Goal: Task Accomplishment & Management: Manage account settings

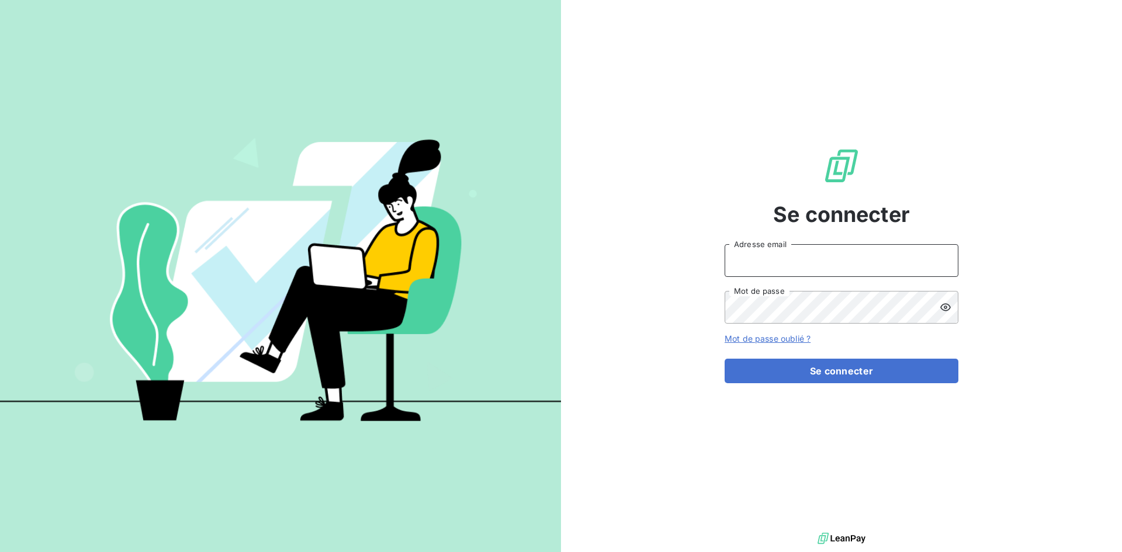
click at [764, 265] on input "Adresse email" at bounding box center [841, 260] width 234 height 33
type input "[EMAIL_ADDRESS][DOMAIN_NAME]"
click at [724, 359] on button "Se connecter" at bounding box center [841, 371] width 234 height 25
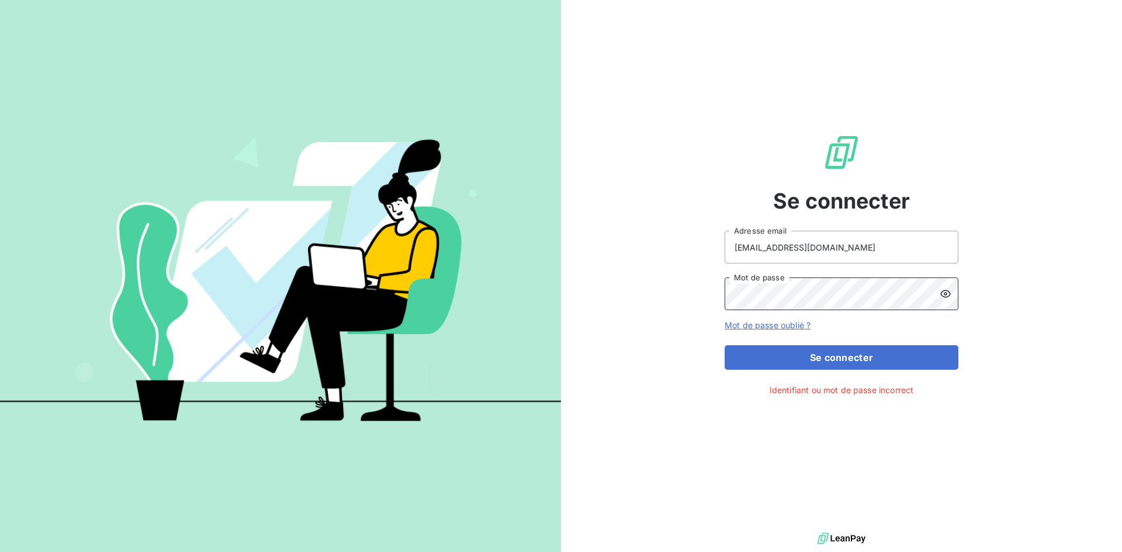
click at [724, 345] on button "Se connecter" at bounding box center [841, 357] width 234 height 25
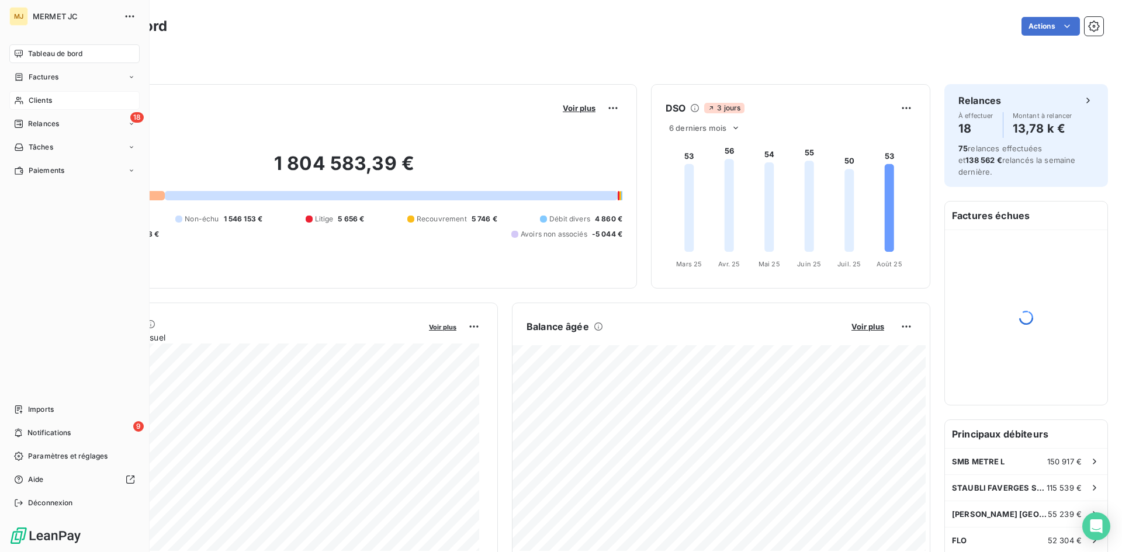
click at [63, 95] on div "Clients" at bounding box center [74, 100] width 130 height 19
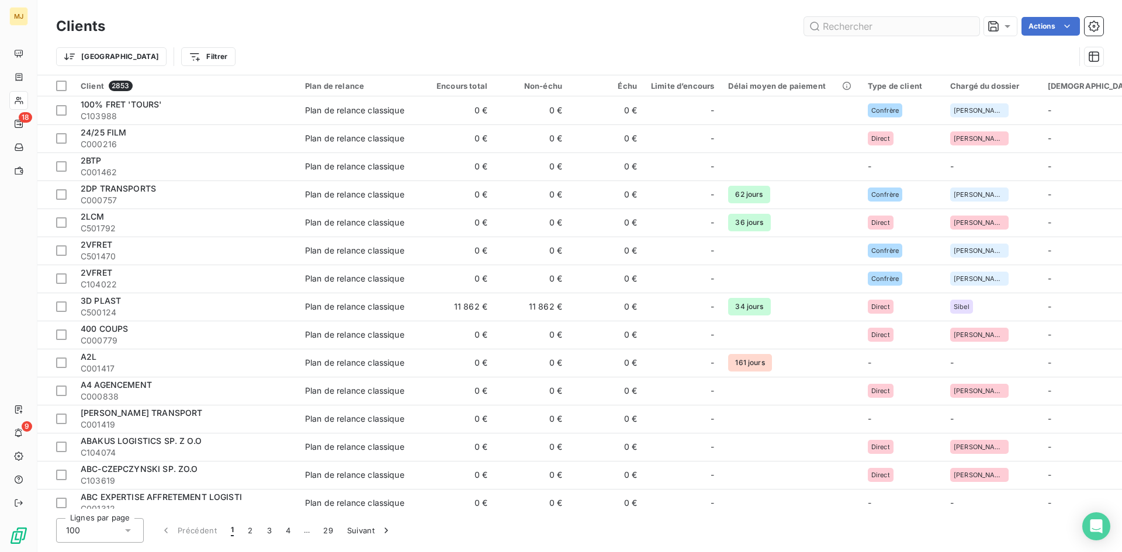
click at [838, 30] on input "text" at bounding box center [891, 26] width 175 height 19
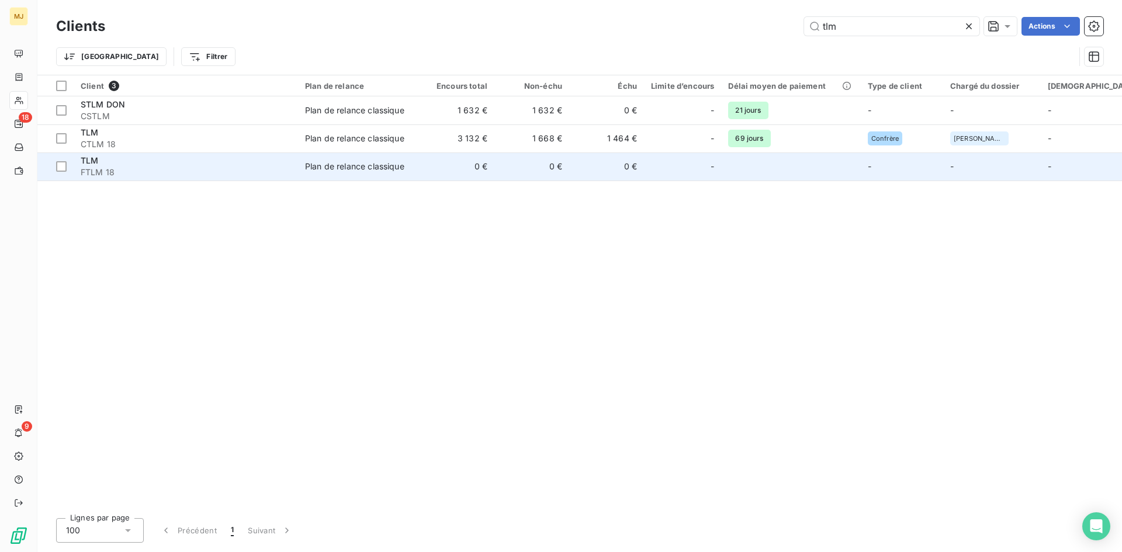
type input "tlm"
click at [90, 173] on span "FTLM 18" at bounding box center [186, 172] width 210 height 12
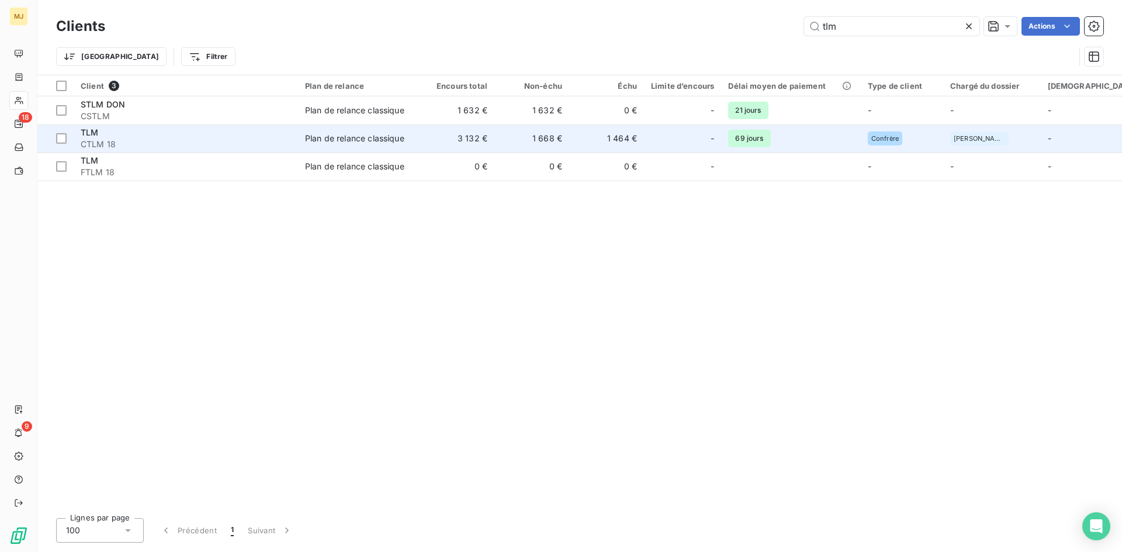
click at [103, 138] on div "TLM" at bounding box center [186, 133] width 210 height 12
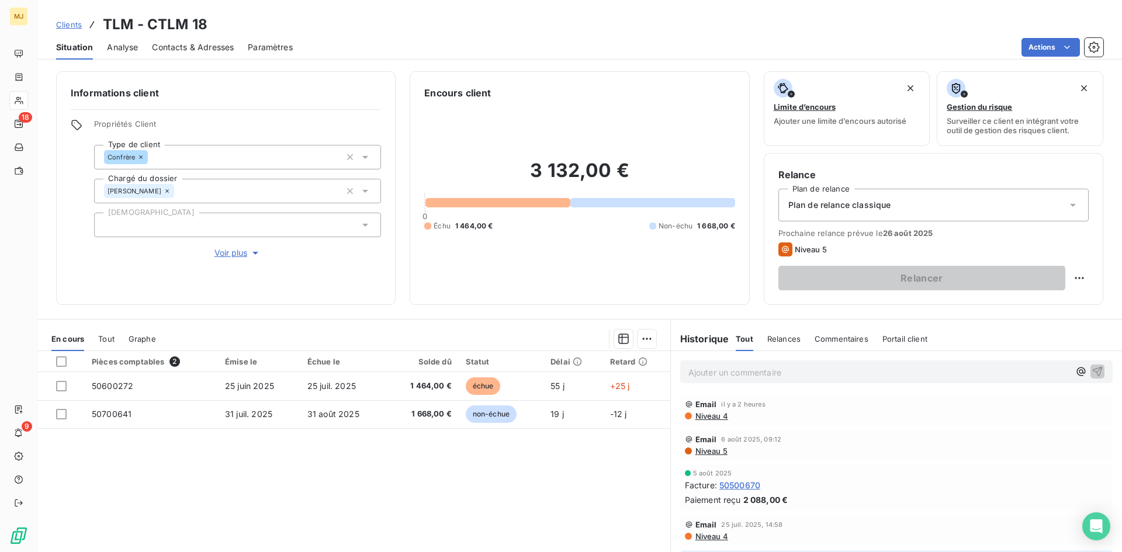
click at [702, 416] on span "Niveau 4" at bounding box center [711, 415] width 34 height 9
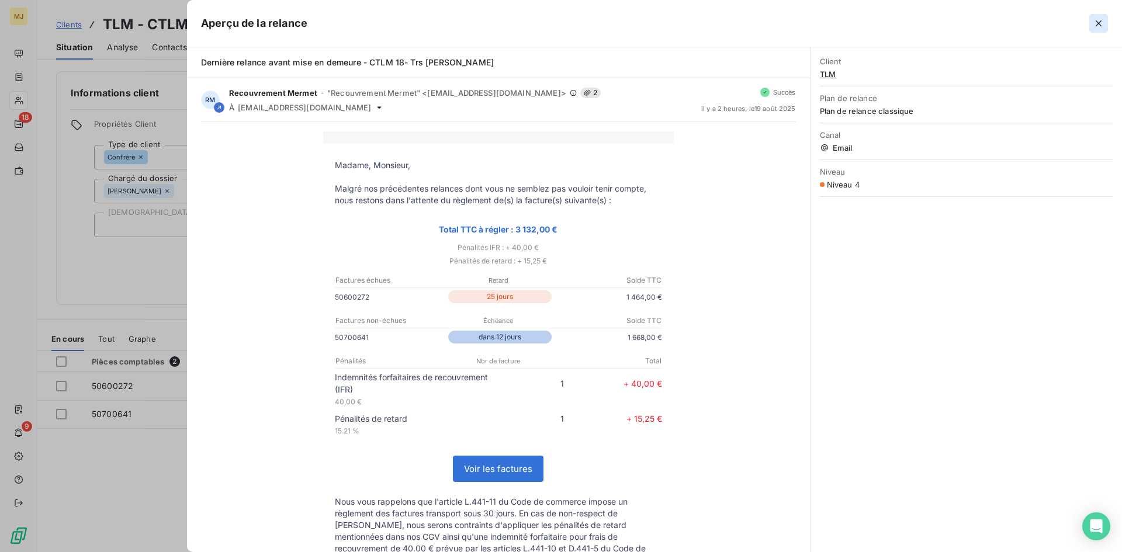
click at [1093, 19] on icon "button" at bounding box center [1098, 24] width 12 height 12
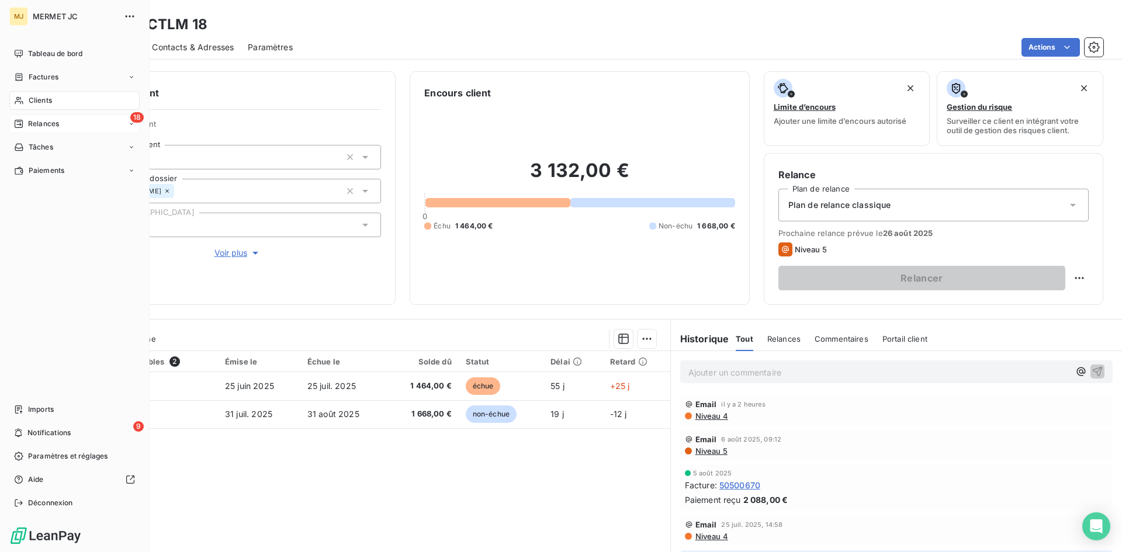
click at [35, 124] on span "Relances" at bounding box center [43, 124] width 31 height 11
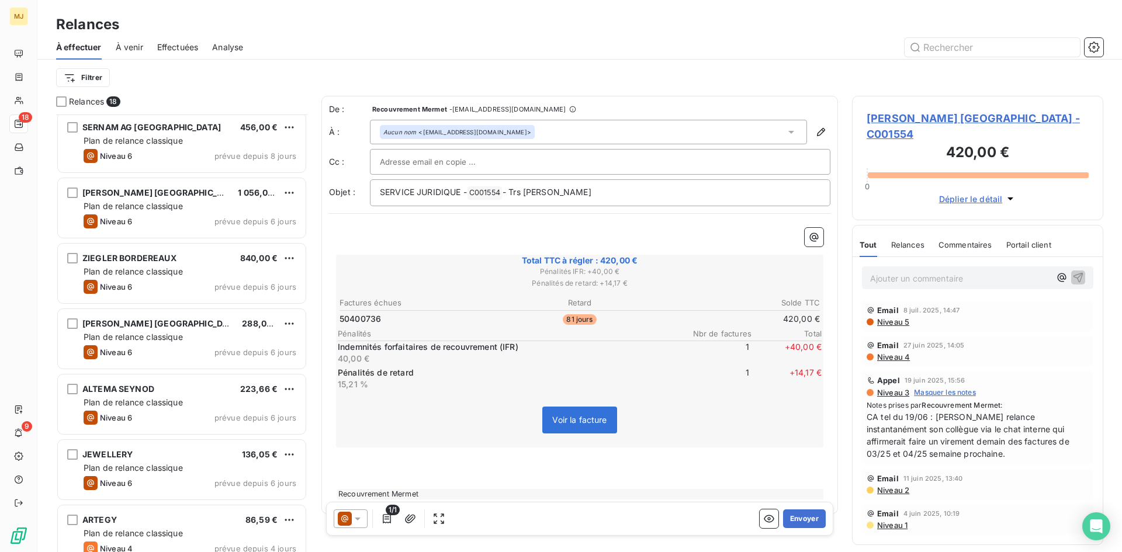
scroll to position [741, 0]
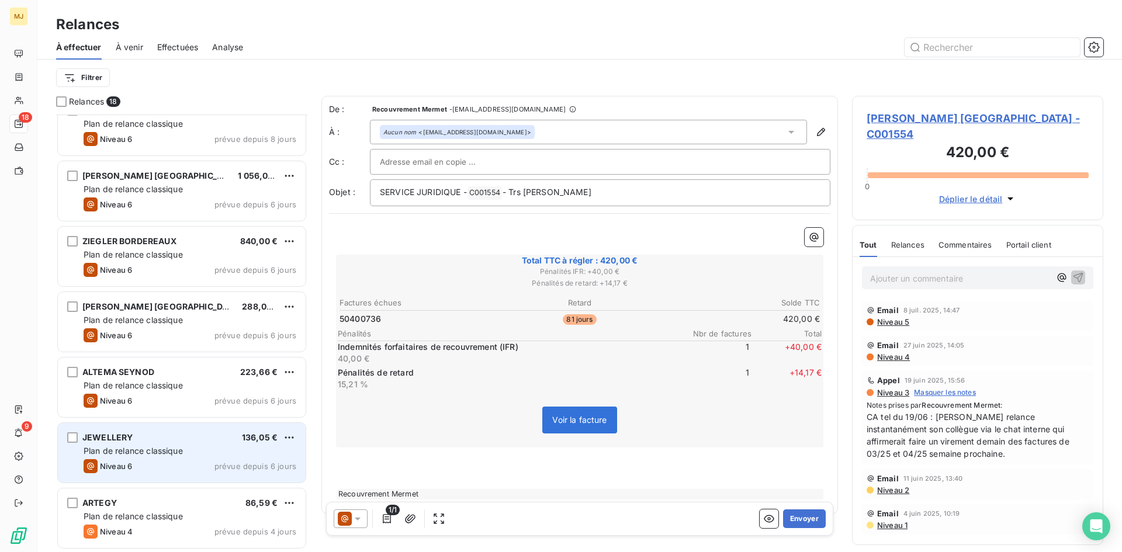
click at [206, 436] on div "JEWELLERY 136,05 €" at bounding box center [190, 437] width 213 height 11
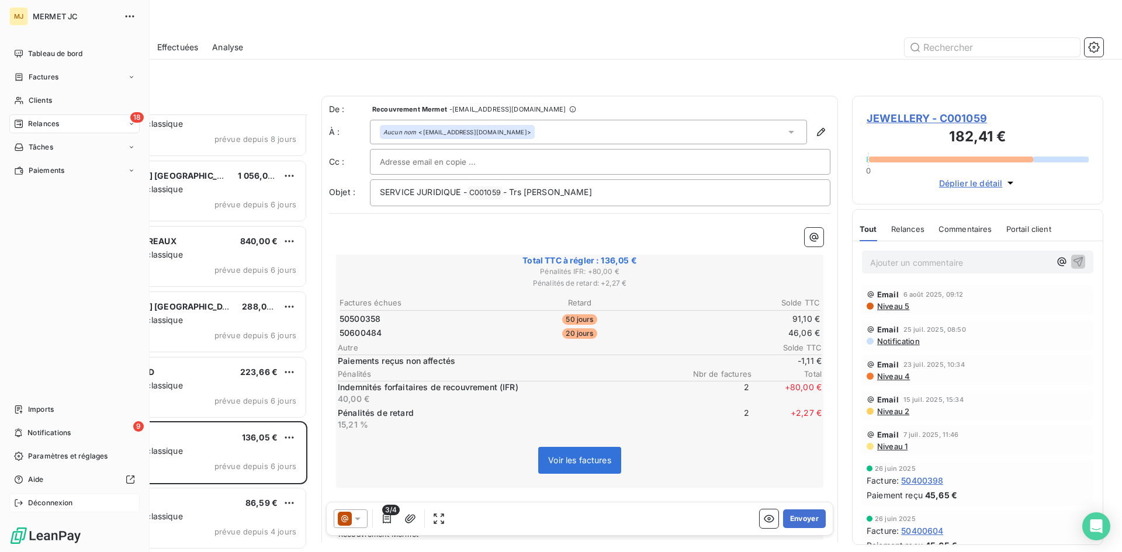
click at [36, 502] on span "Déconnexion" at bounding box center [50, 503] width 45 height 11
